Goal: Task Accomplishment & Management: Use online tool/utility

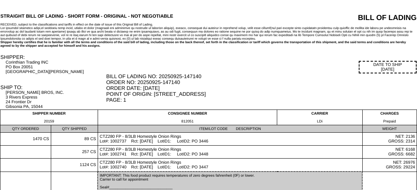
scroll to position [61, 0]
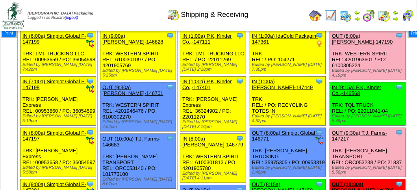
scroll to position [118, 0]
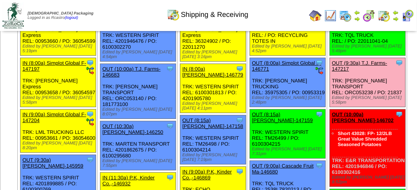
click at [332, 72] on link "OUT (9:30a) T.J. Farms-147217" at bounding box center [359, 66] width 55 height 12
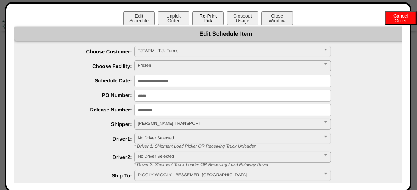
click at [202, 17] on button "Re-Print Pick" at bounding box center [207, 18] width 31 height 14
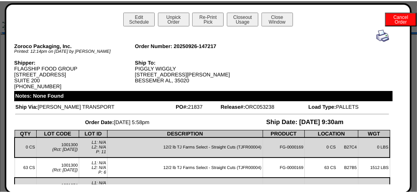
scroll to position [39, 0]
